Goal: Communication & Community: Ask a question

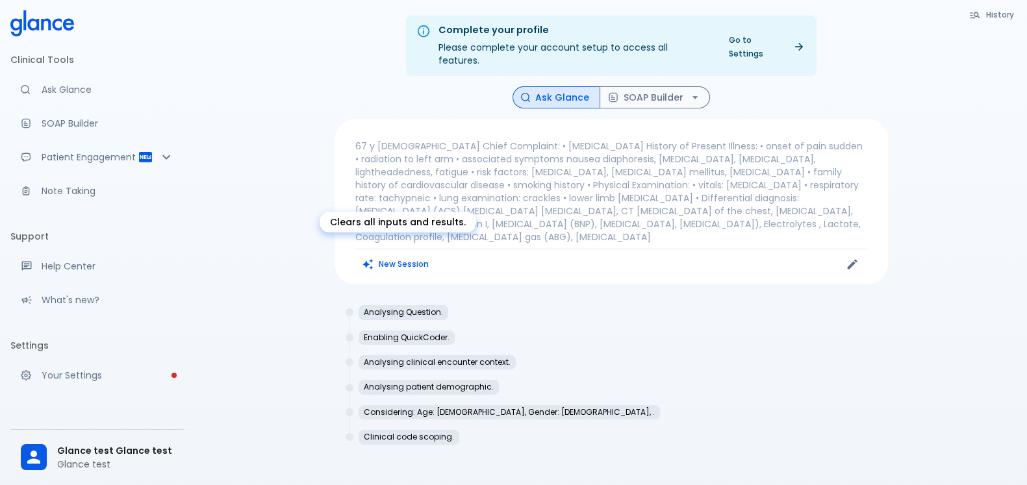
click at [423, 255] on button "New Session" at bounding box center [395, 264] width 81 height 19
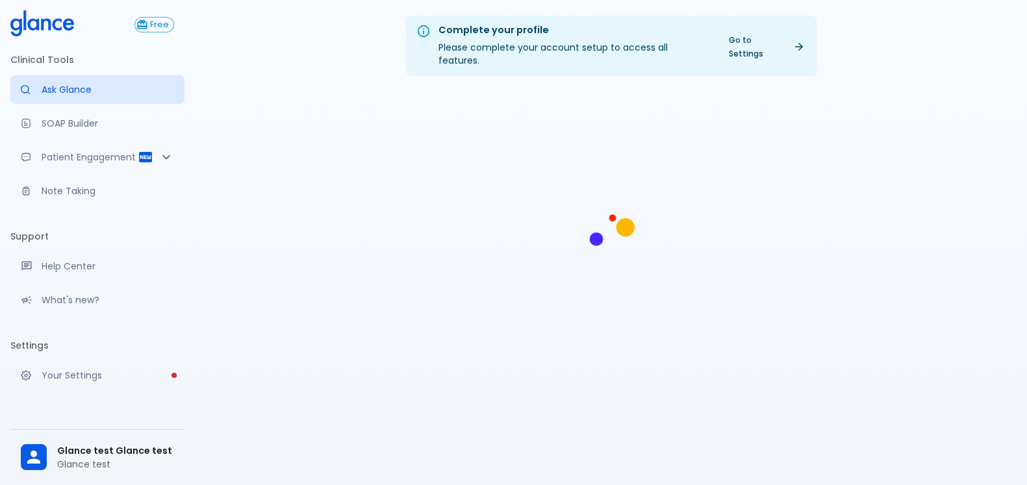
click at [125, 444] on span "Glance test Glance test" at bounding box center [115, 451] width 117 height 14
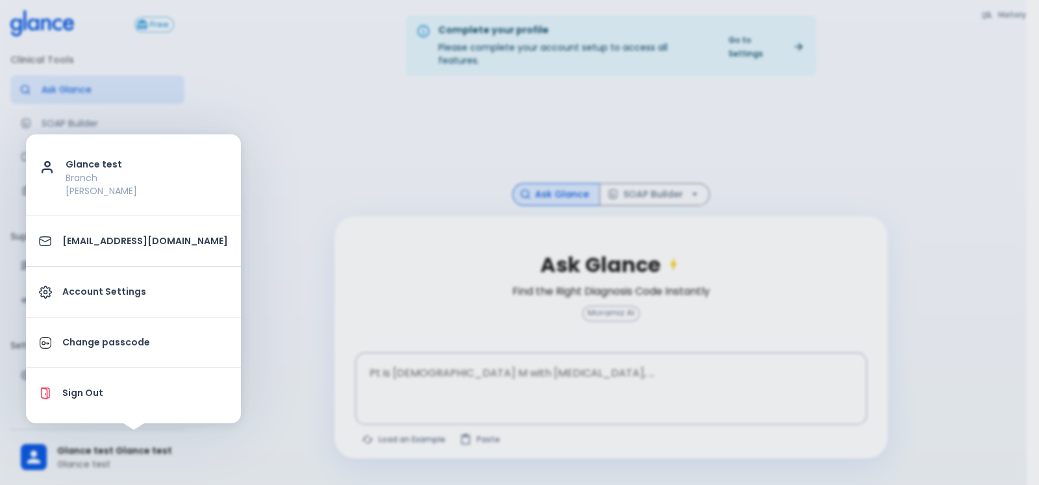
click at [211, 391] on div at bounding box center [519, 242] width 1039 height 485
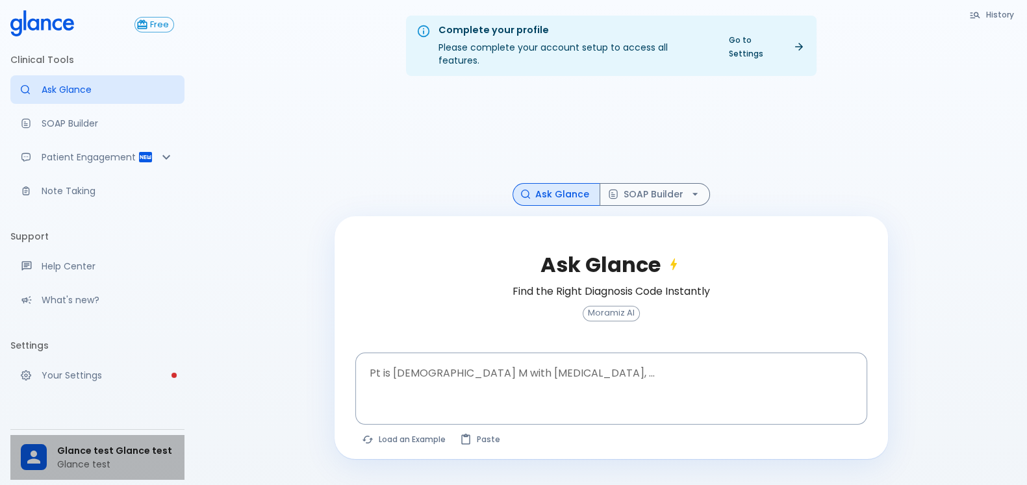
click at [140, 452] on span "Glance test Glance test" at bounding box center [115, 451] width 117 height 14
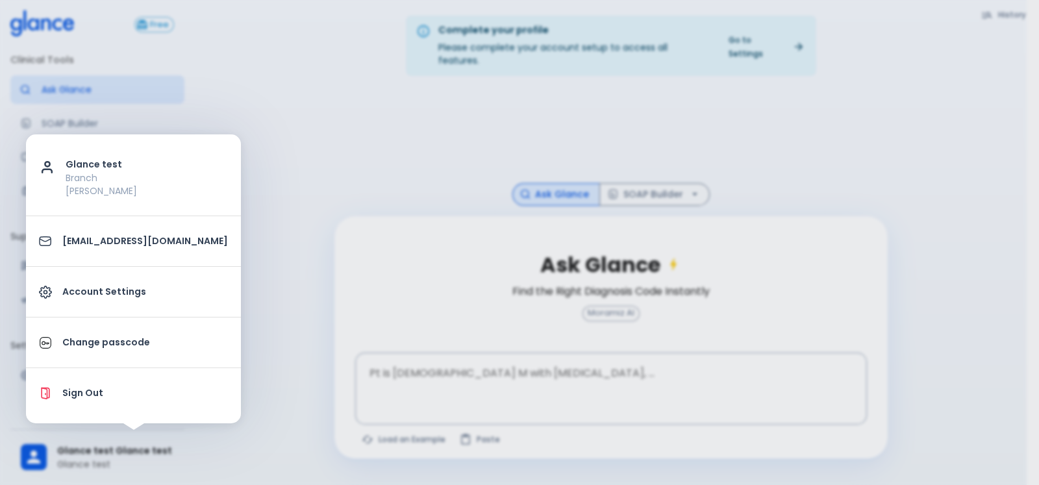
click at [242, 367] on div at bounding box center [519, 242] width 1039 height 485
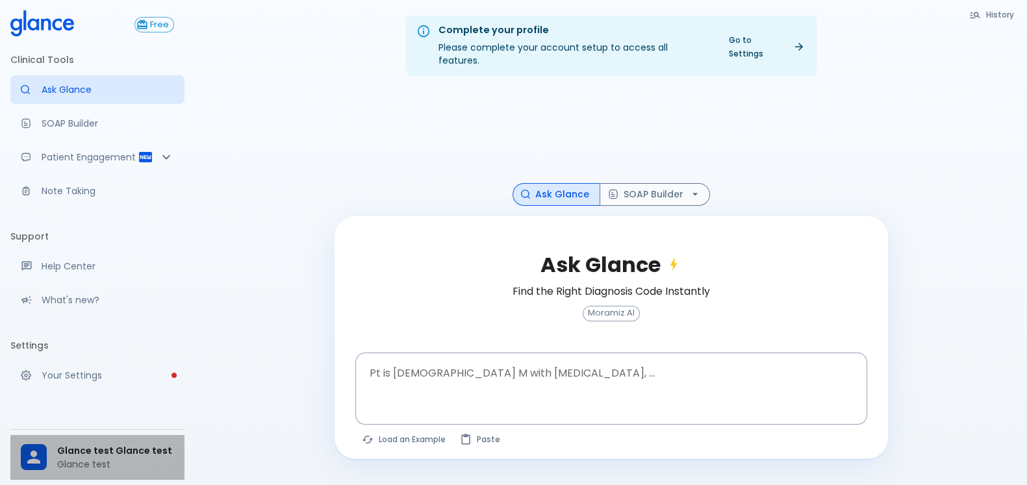
click at [104, 461] on p "Glance test" at bounding box center [115, 464] width 117 height 13
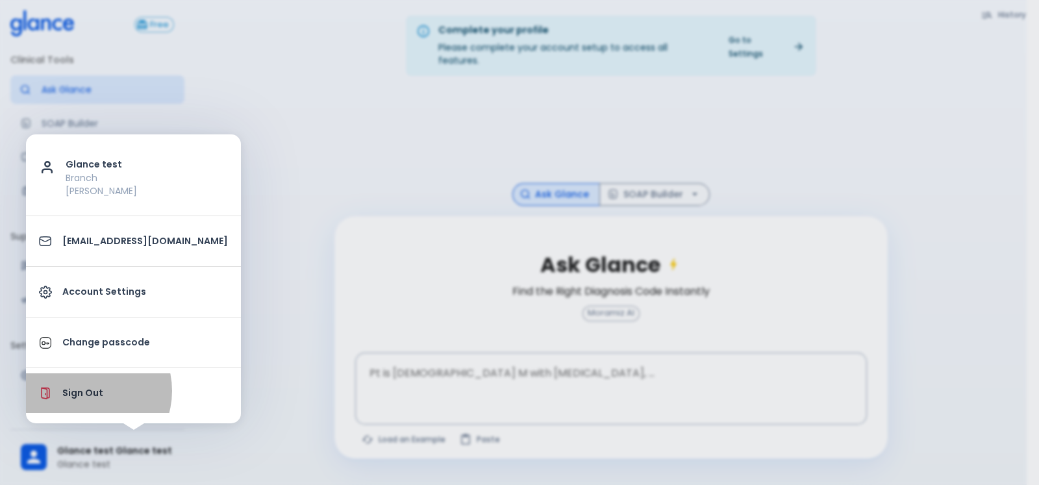
click at [87, 390] on p "Sign Out" at bounding box center [145, 393] width 166 height 14
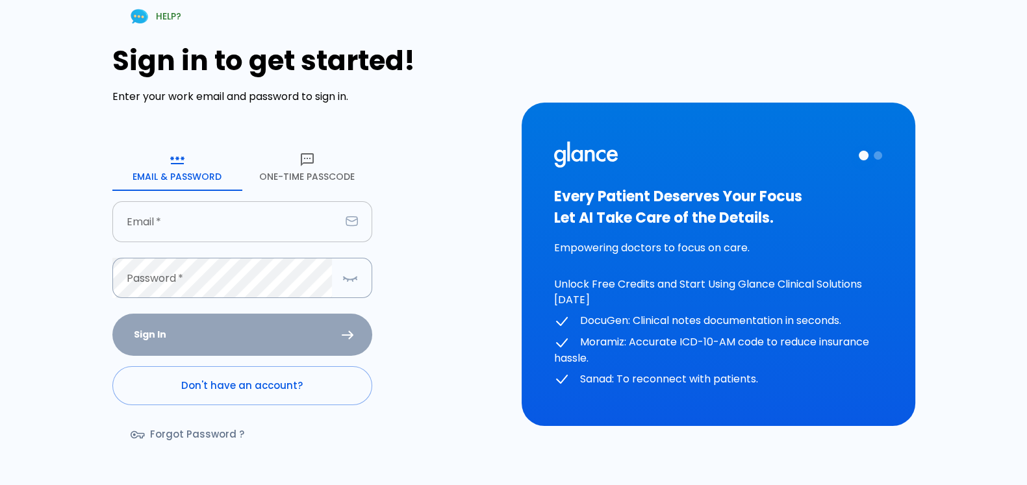
drag, startPoint x: 273, startPoint y: 219, endPoint x: 279, endPoint y: 206, distance: 14.0
click at [273, 219] on input "Email   *" at bounding box center [226, 221] width 228 height 41
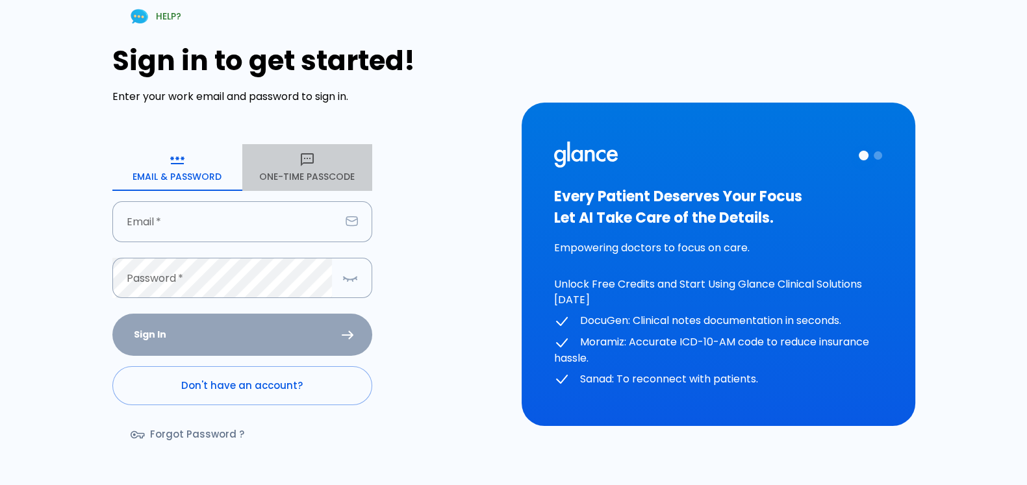
click at [298, 173] on button "One-Time Passcode" at bounding box center [307, 167] width 130 height 47
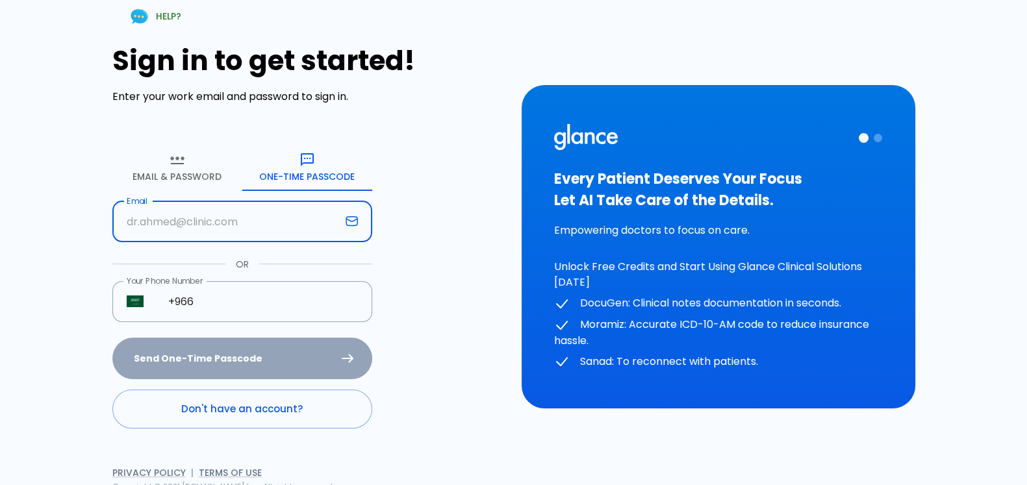
click at [256, 231] on input "Email" at bounding box center [226, 221] width 228 height 41
click at [442, 168] on div "Sign in to get started! Enter your work email and password to sign in. Email & …" at bounding box center [309, 237] width 394 height 384
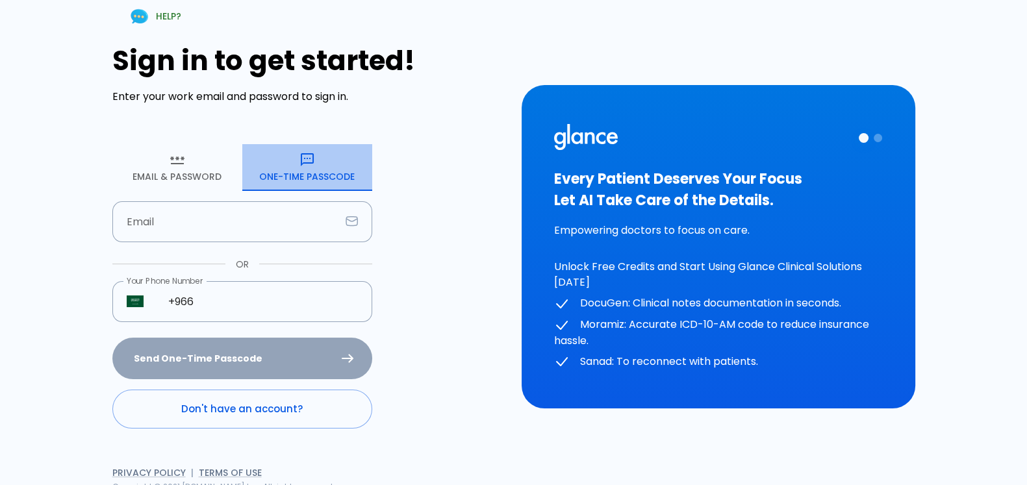
drag, startPoint x: 342, startPoint y: 164, endPoint x: 334, endPoint y: 170, distance: 9.7
click at [340, 164] on button "One-Time Passcode" at bounding box center [307, 167] width 130 height 47
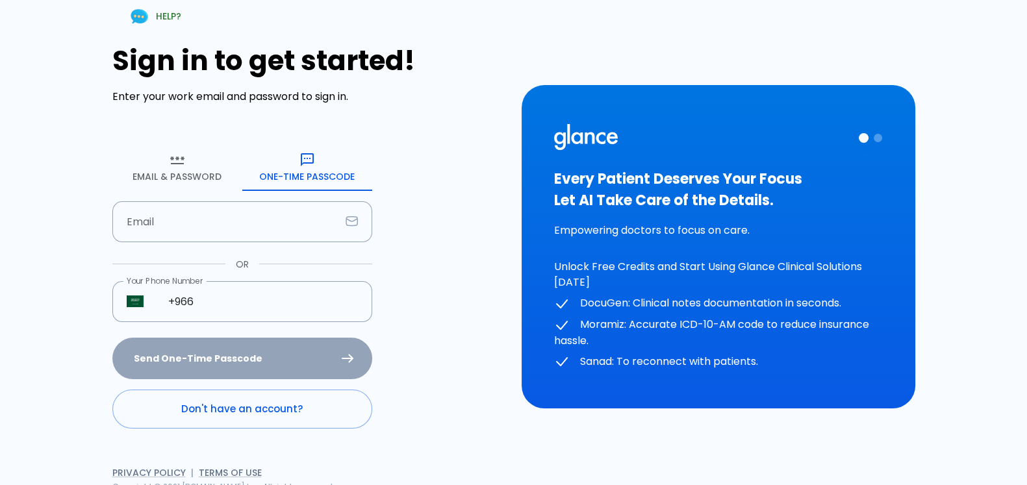
click at [303, 196] on form "Email & Password One-Time Passcode Email Email OR Your Phone Number ​ +966 Your…" at bounding box center [242, 286] width 260 height 285
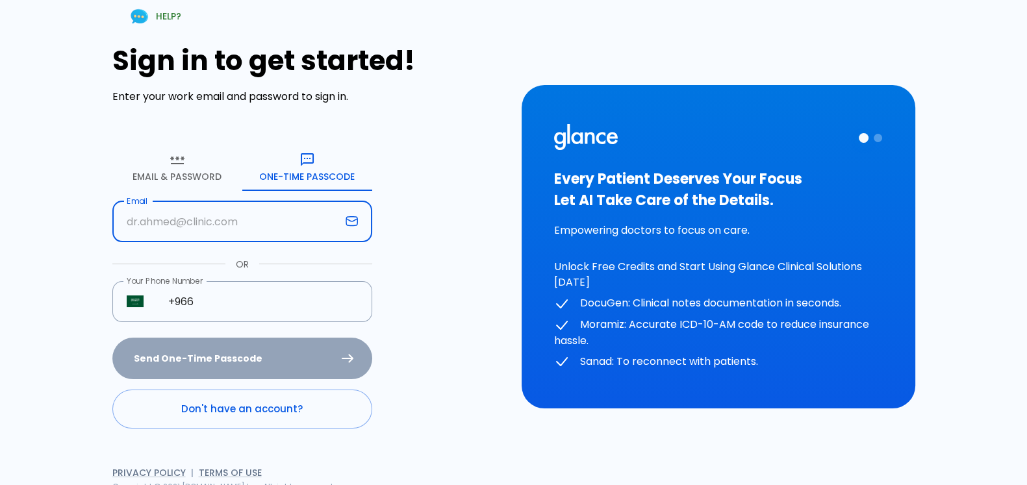
click at [286, 221] on input "Email" at bounding box center [226, 221] width 228 height 41
click at [244, 225] on input "Email" at bounding box center [226, 221] width 228 height 41
drag, startPoint x: 864, startPoint y: 423, endPoint x: 707, endPoint y: 289, distance: 207.3
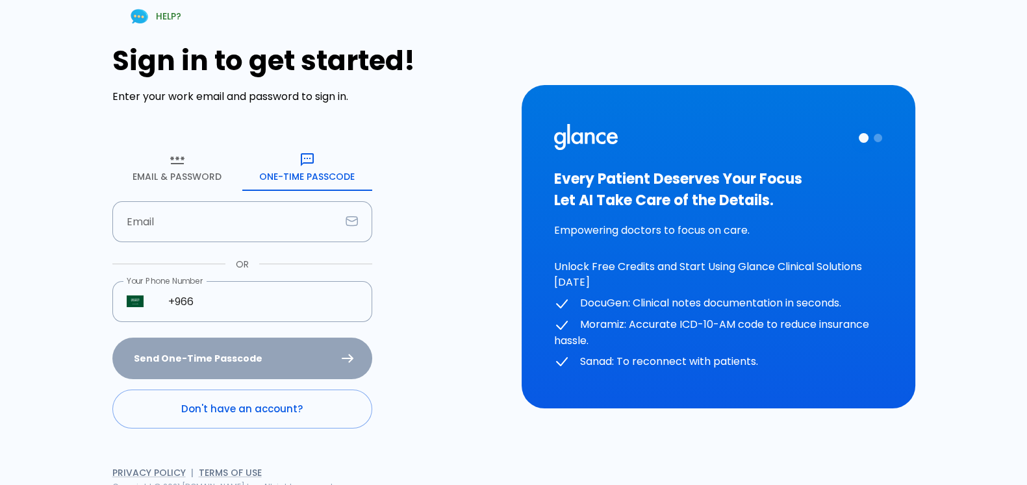
click at [864, 424] on div "HELP? Sign in to get started! Enter your work email and password to sign in. Em…" at bounding box center [514, 247] width 966 height 494
